Goal: Transaction & Acquisition: Purchase product/service

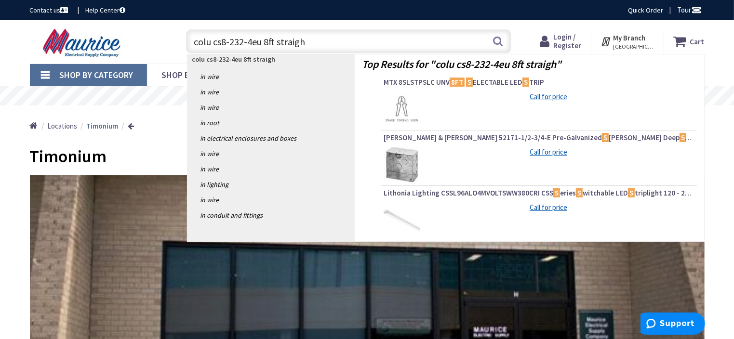
type input "colu cs8-232-4eu 8ft straight"
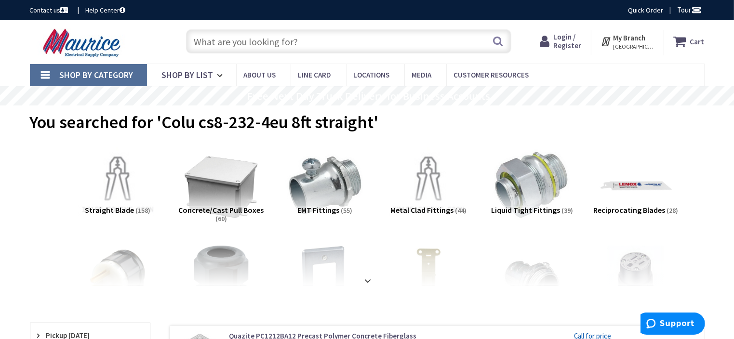
scroll to position [96, 0]
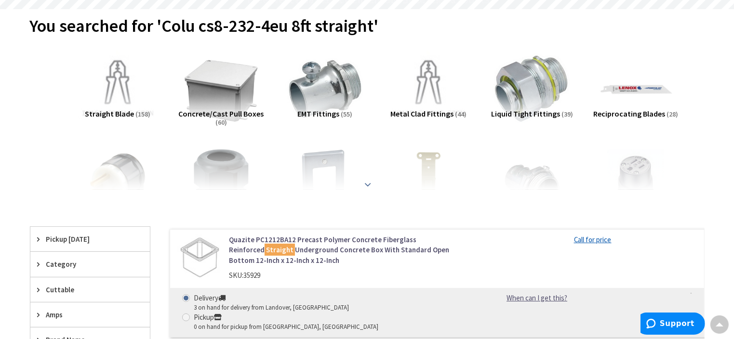
click at [367, 183] on strong at bounding box center [369, 184] width 12 height 11
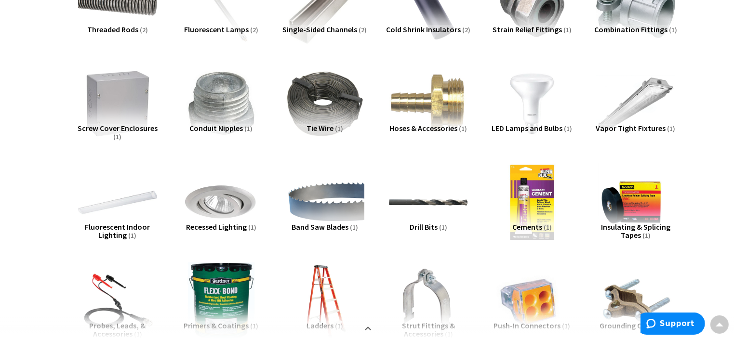
scroll to position [771, 0]
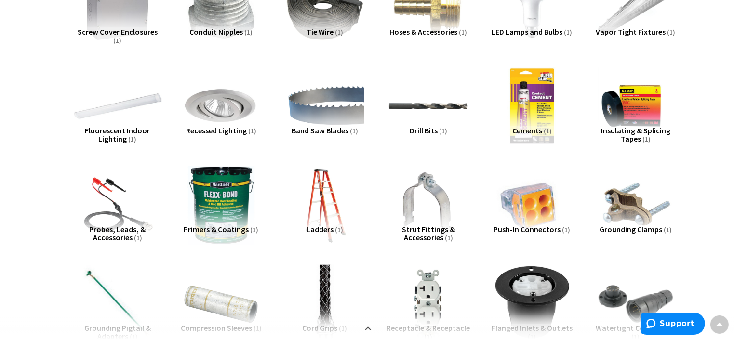
click at [127, 104] on img at bounding box center [117, 106] width 87 height 87
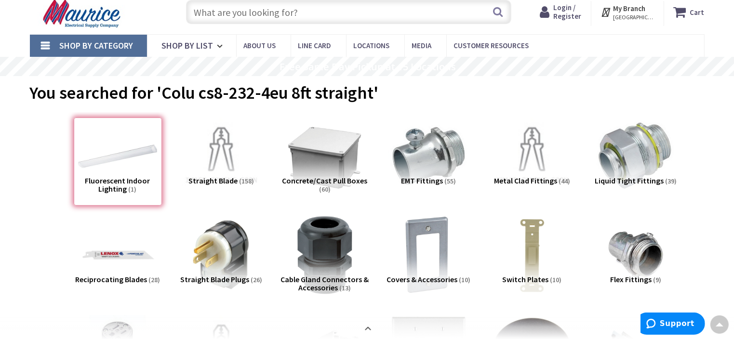
scroll to position [0, 0]
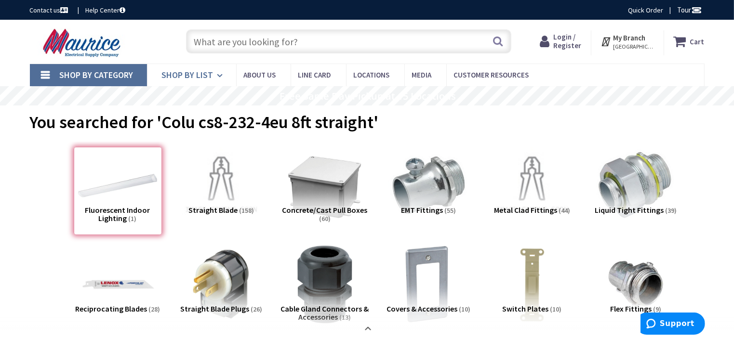
click at [177, 75] on span "Shop By List" at bounding box center [188, 74] width 52 height 11
click at [100, 73] on span "Shop By Category" at bounding box center [97, 74] width 74 height 11
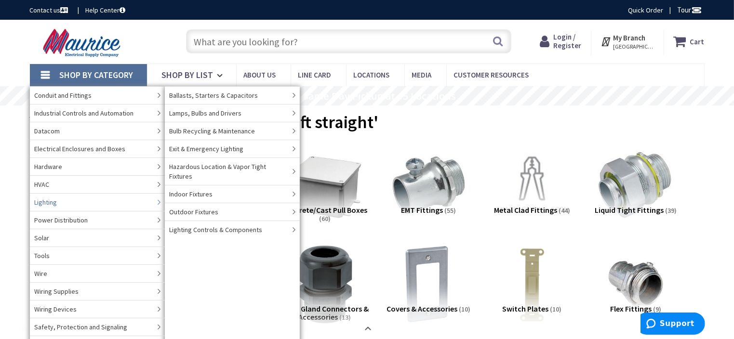
click at [58, 203] on link "Lighting" at bounding box center [97, 202] width 135 height 18
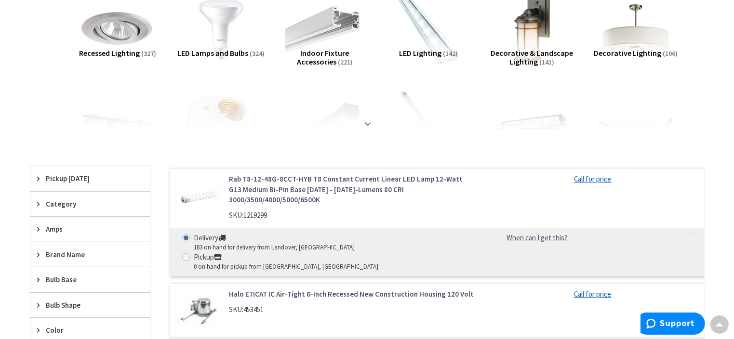
scroll to position [193, 0]
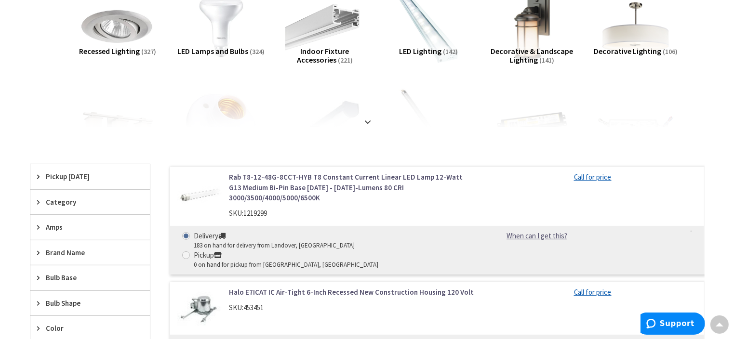
click at [73, 202] on span "Category" at bounding box center [85, 202] width 79 height 10
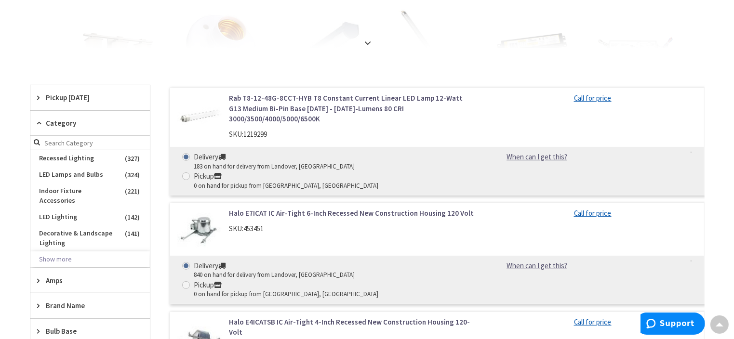
scroll to position [289, 0]
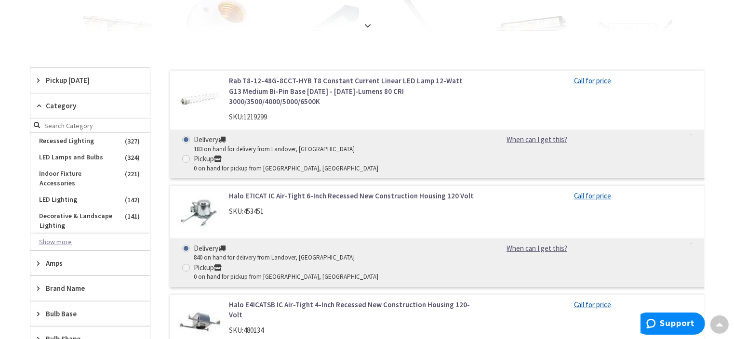
click at [66, 234] on button "Show more" at bounding box center [90, 242] width 120 height 16
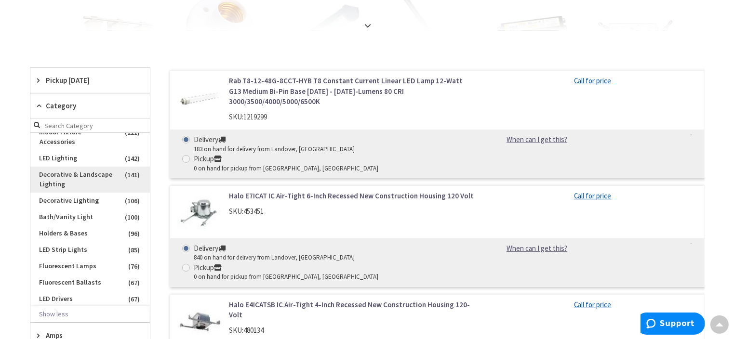
scroll to position [96, 0]
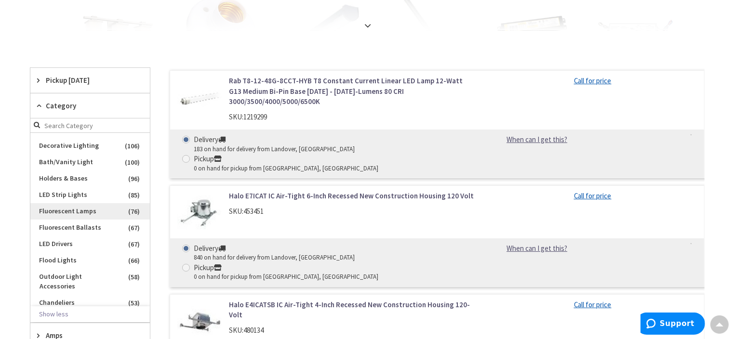
click at [79, 209] on span "Fluorescent Lamps" at bounding box center [90, 211] width 120 height 16
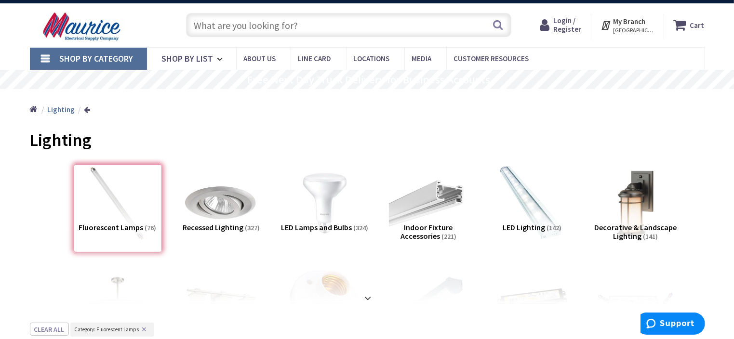
scroll to position [0, 0]
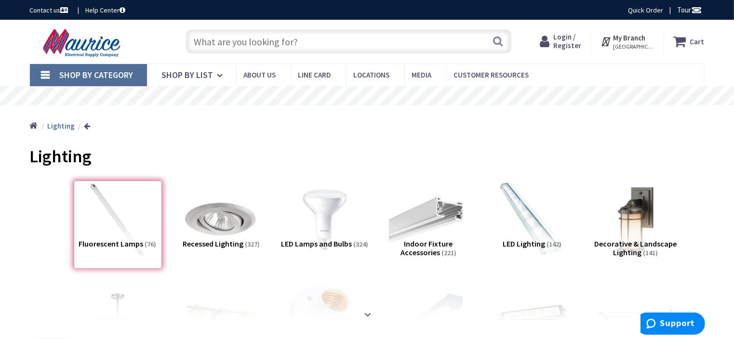
click at [228, 42] on input "text" at bounding box center [348, 41] width 325 height 24
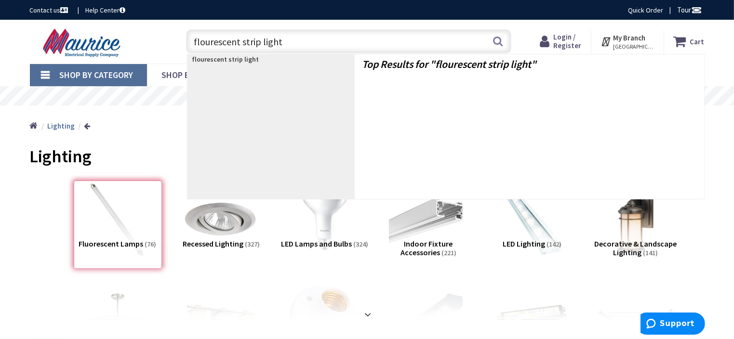
type input "flourescent strip lights"
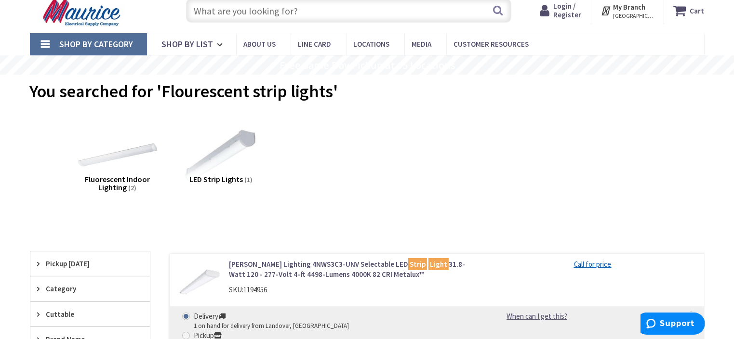
scroll to position [48, 0]
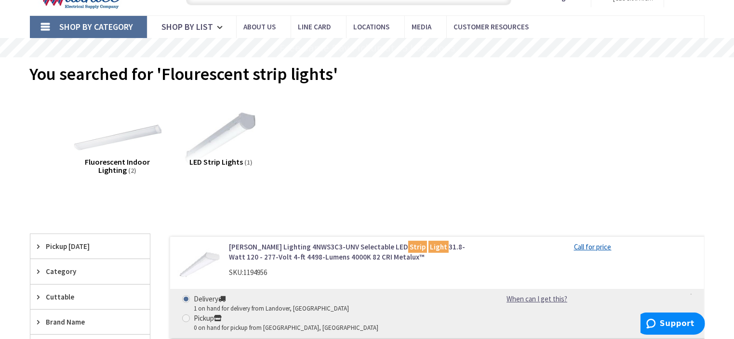
click at [150, 131] on img at bounding box center [117, 137] width 87 height 87
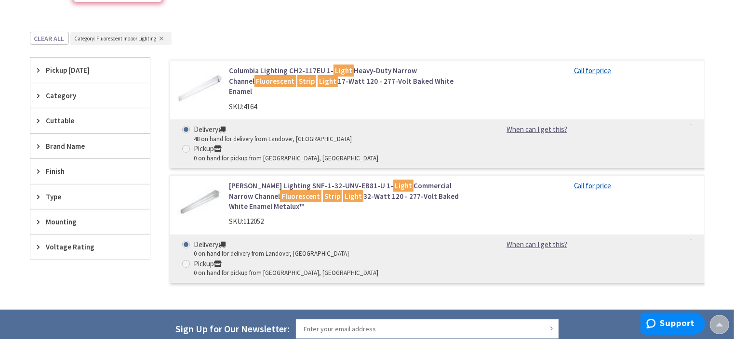
scroll to position [216, 0]
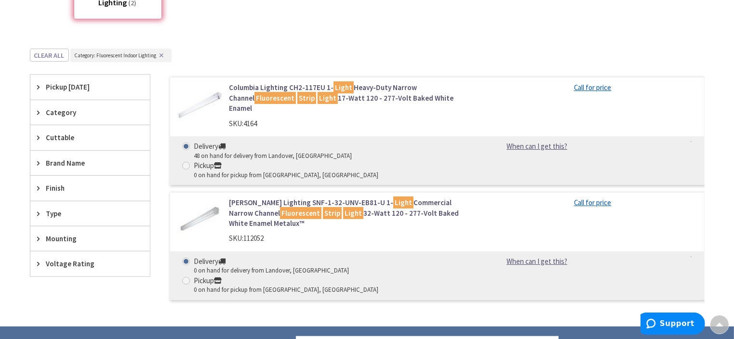
click at [262, 88] on link "Columbia Lighting CH2-117EU 1- Light Heavy-Duty Narrow Channel Fluorescent Stri…" at bounding box center [351, 97] width 245 height 31
